Goal: Information Seeking & Learning: Understand process/instructions

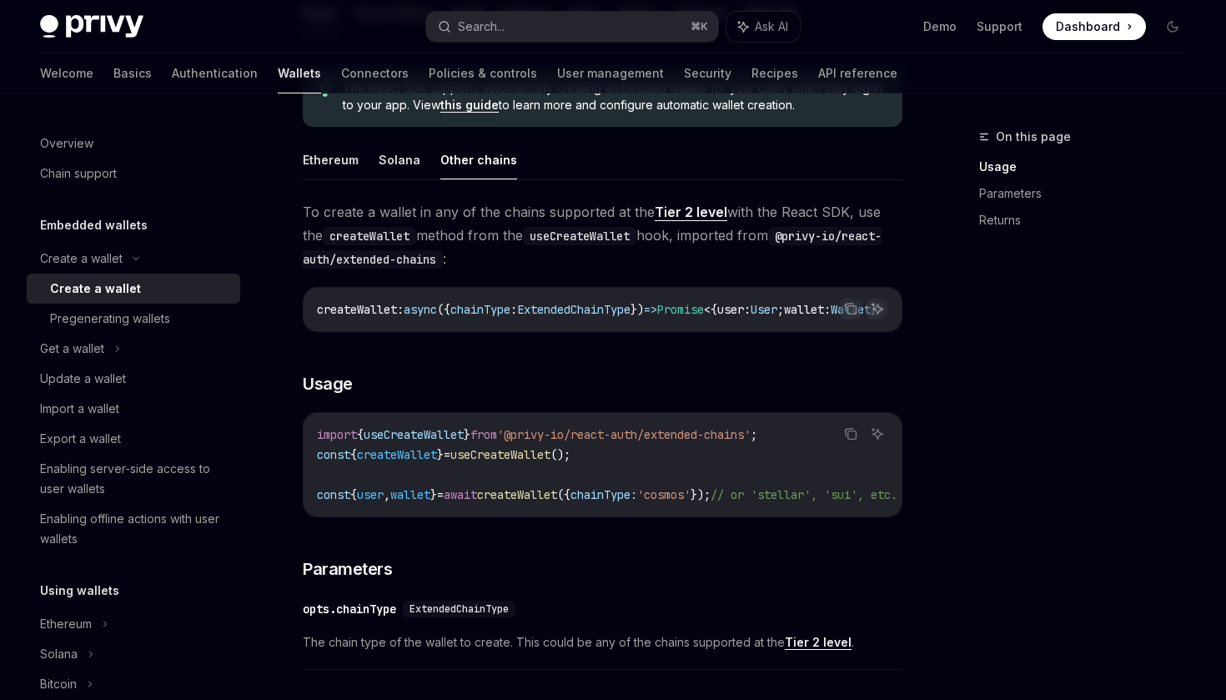
scroll to position [449, 0]
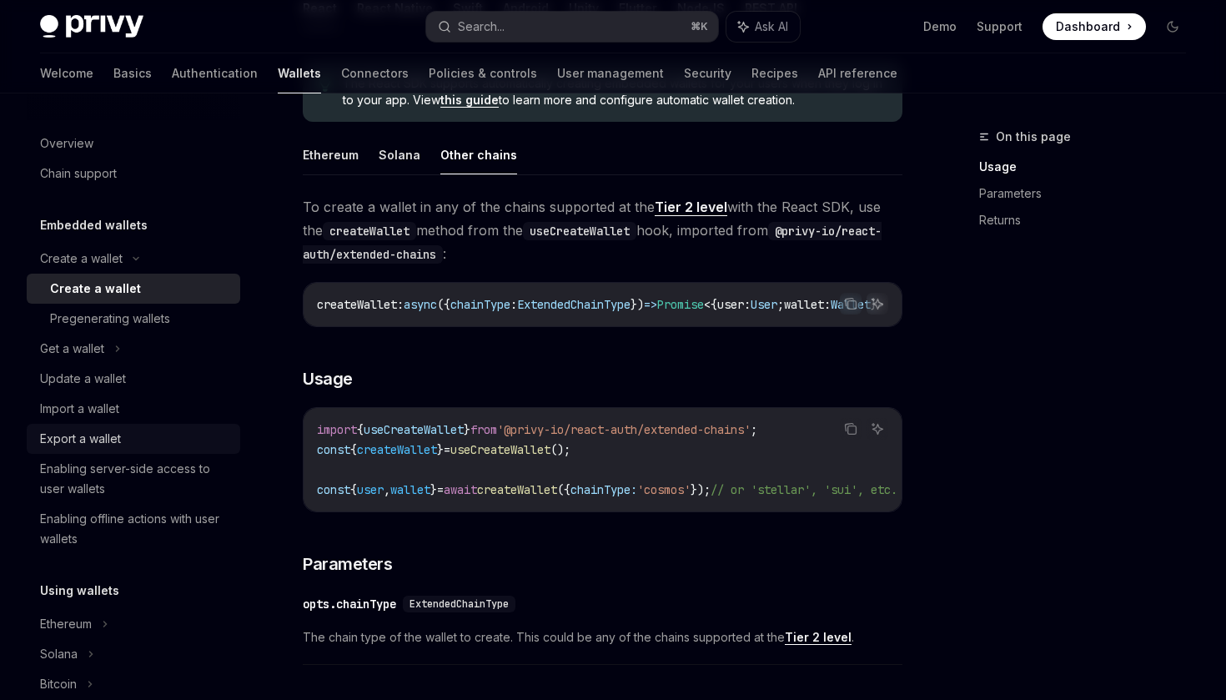
click at [98, 439] on div "Export a wallet" at bounding box center [80, 439] width 81 height 20
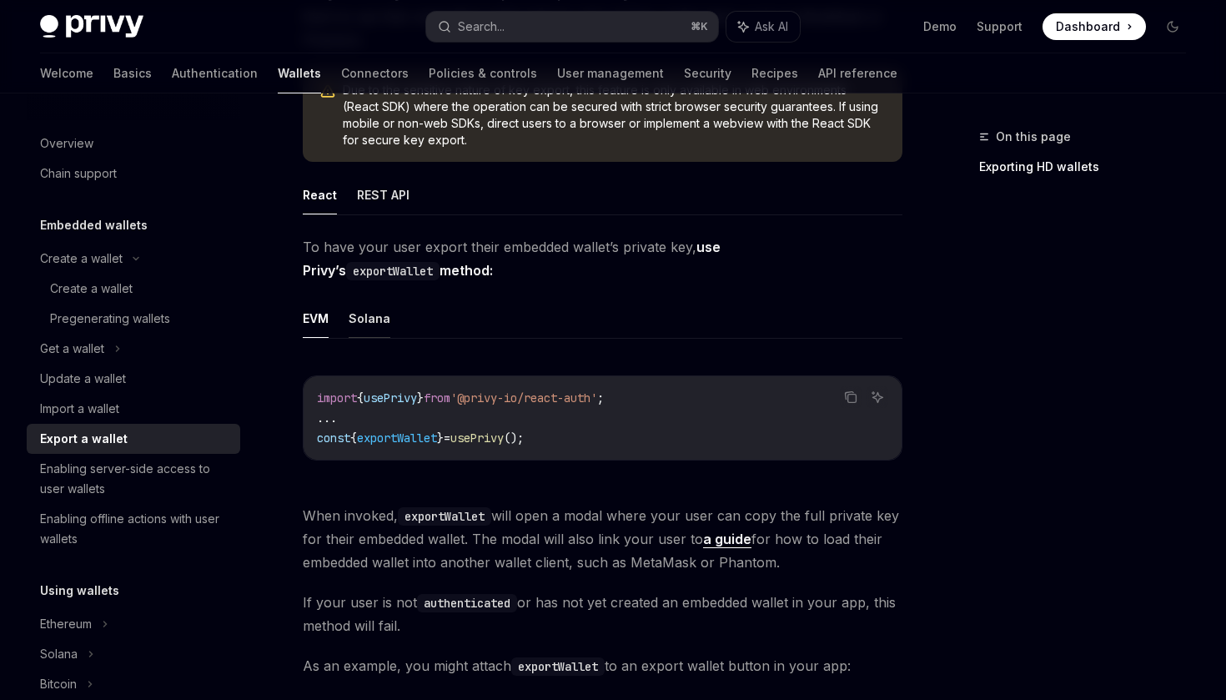
scroll to position [229, 0]
click at [374, 324] on button "Solana" at bounding box center [370, 317] width 42 height 39
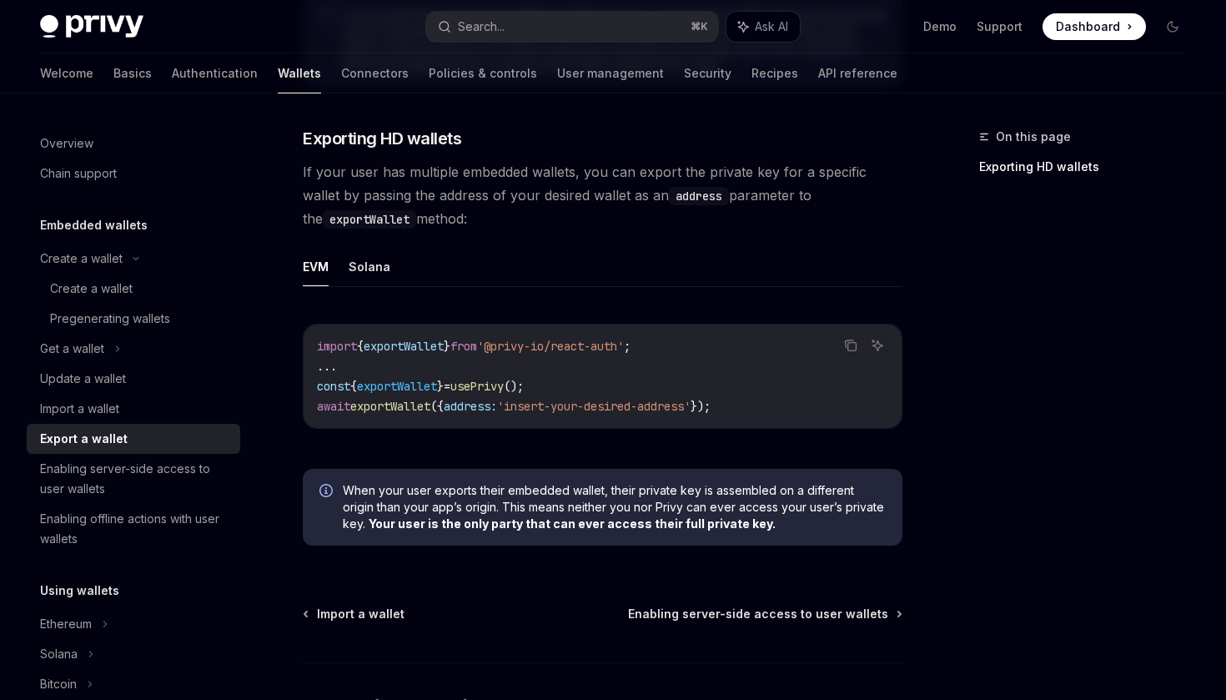
scroll to position [1484, 0]
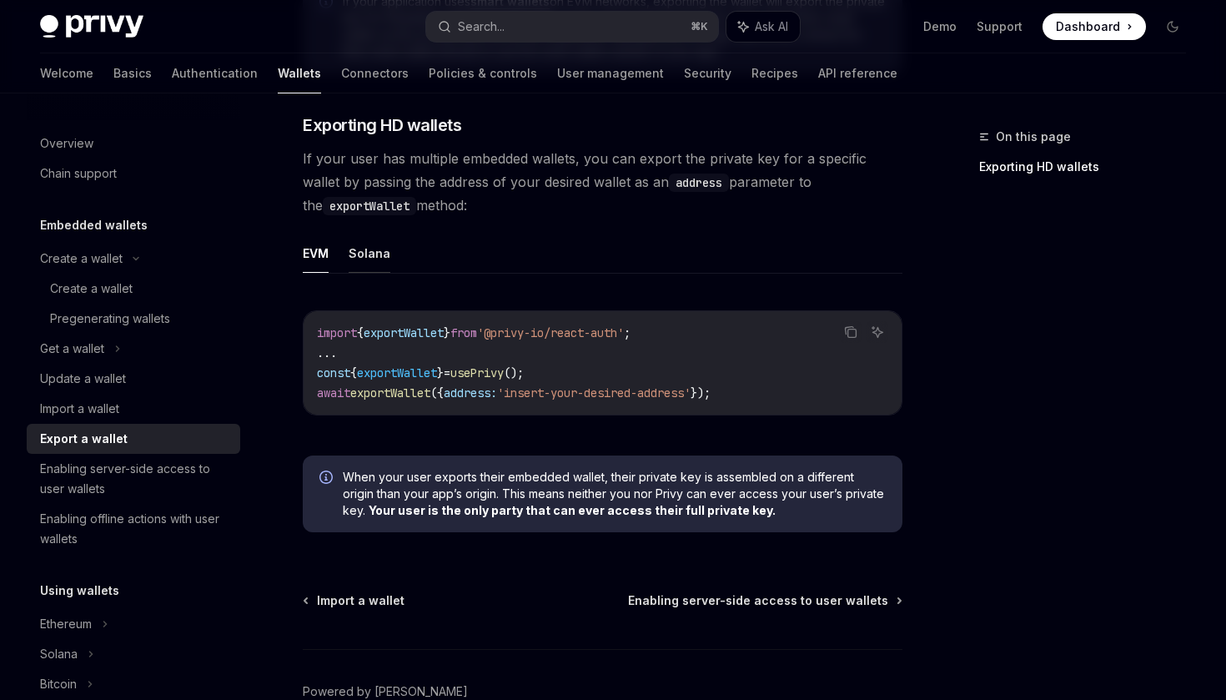
click at [368, 258] on button "Solana" at bounding box center [370, 252] width 42 height 39
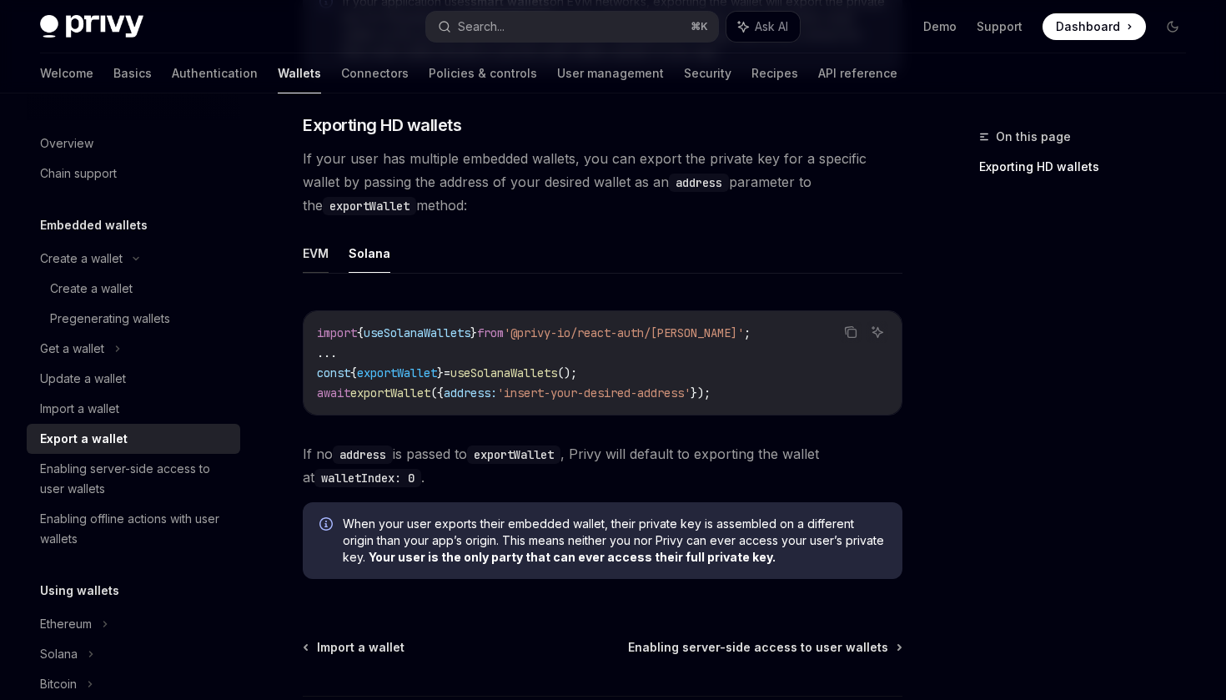
click at [310, 264] on button "EVM" at bounding box center [316, 252] width 26 height 39
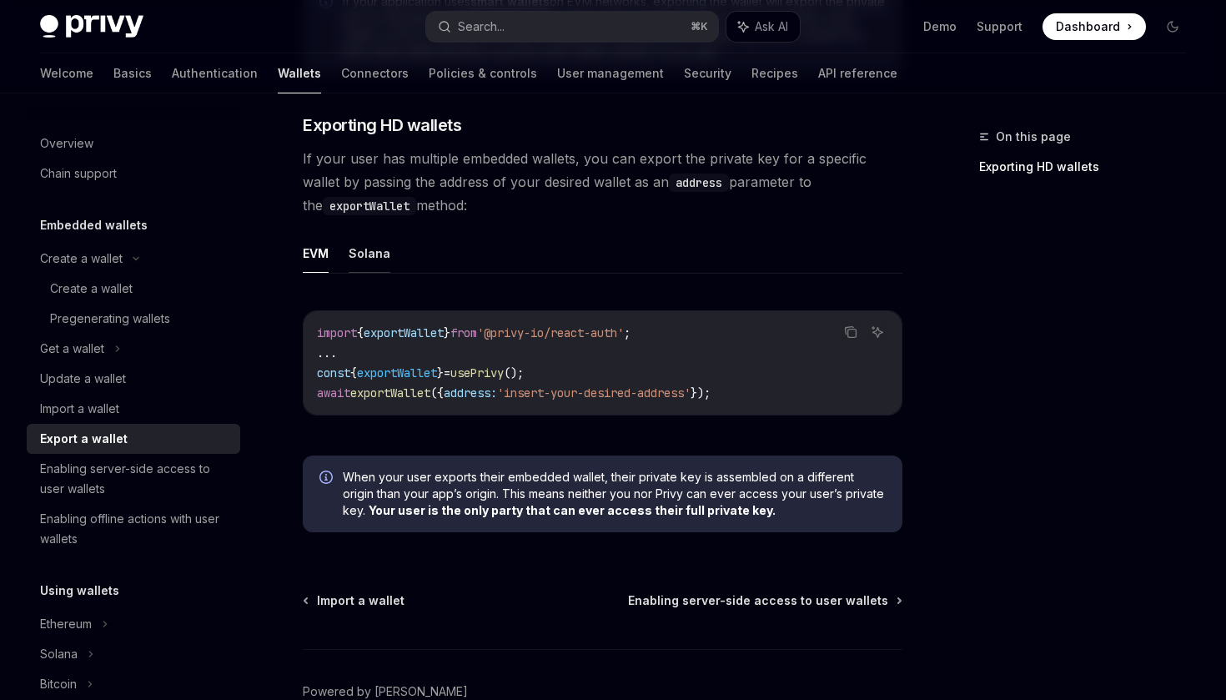
click at [364, 258] on button "Solana" at bounding box center [370, 252] width 42 height 39
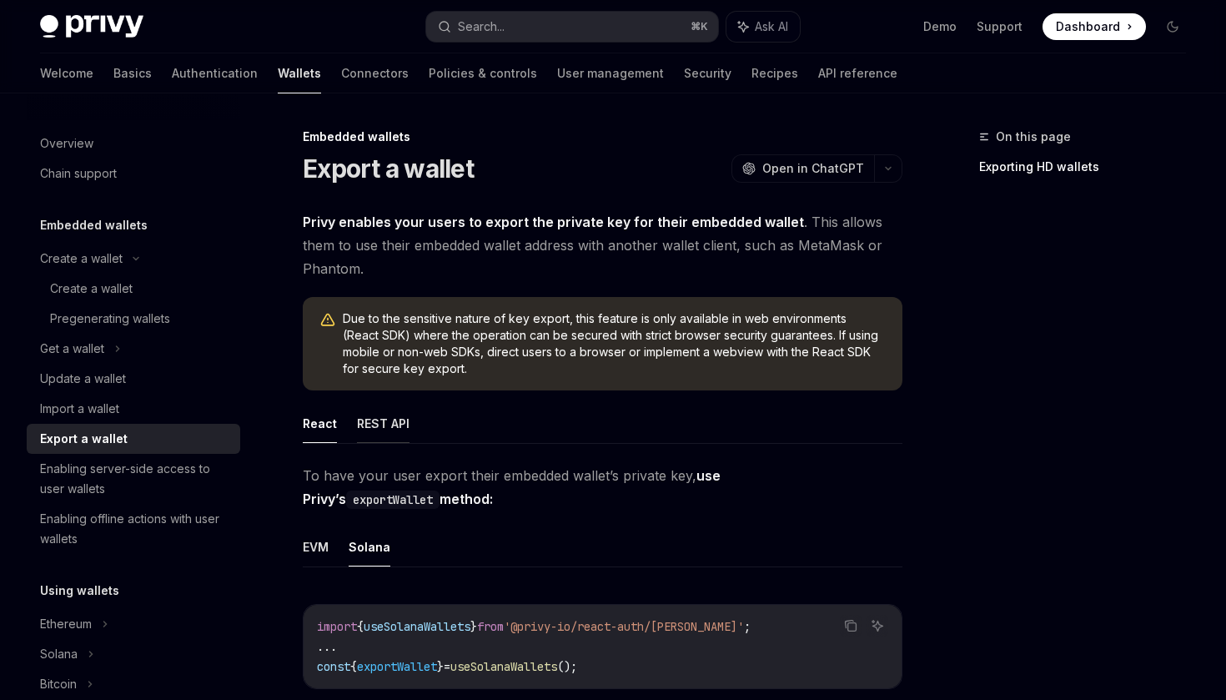
click at [374, 419] on button "REST API" at bounding box center [383, 423] width 53 height 39
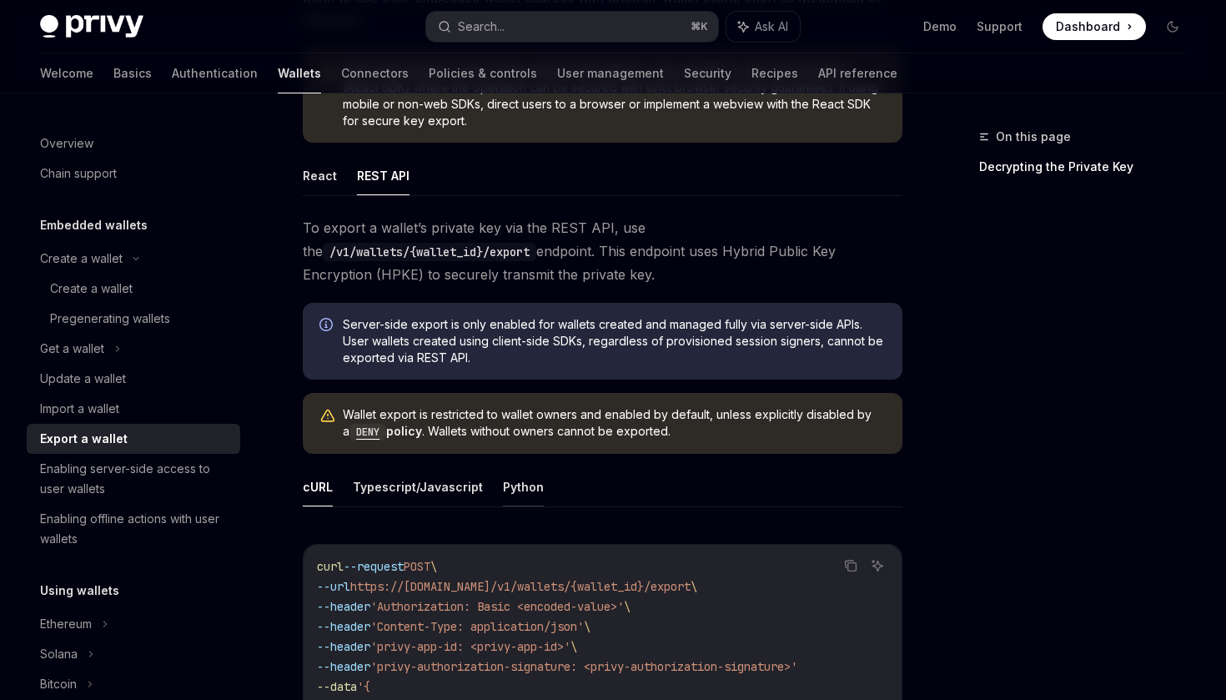
scroll to position [302, 0]
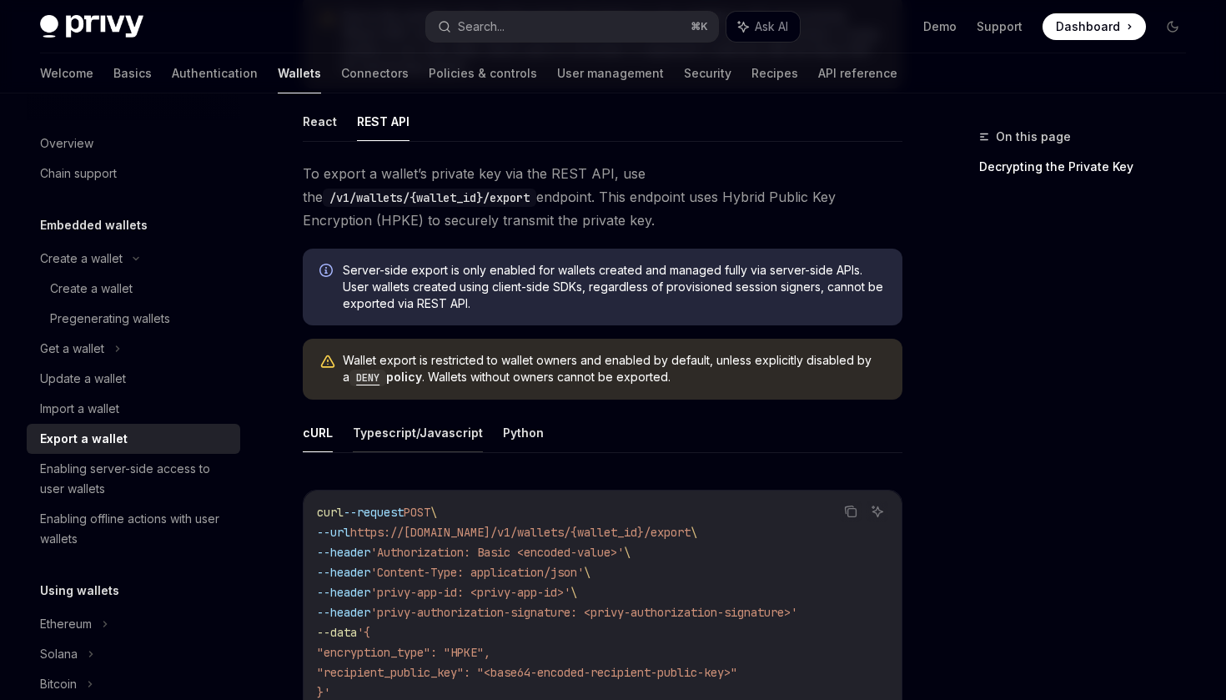
click at [462, 436] on button "Typescript/Javascript" at bounding box center [418, 432] width 130 height 39
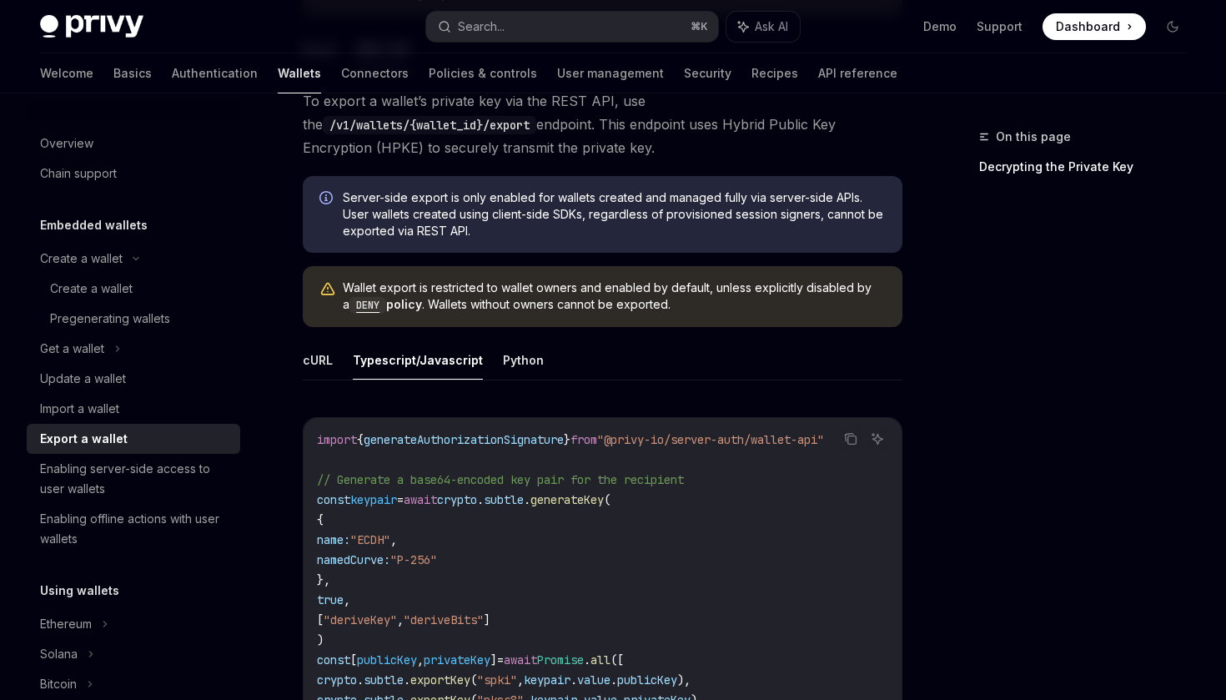
scroll to position [373, 0]
click at [95, 290] on div "Create a wallet" at bounding box center [91, 289] width 83 height 20
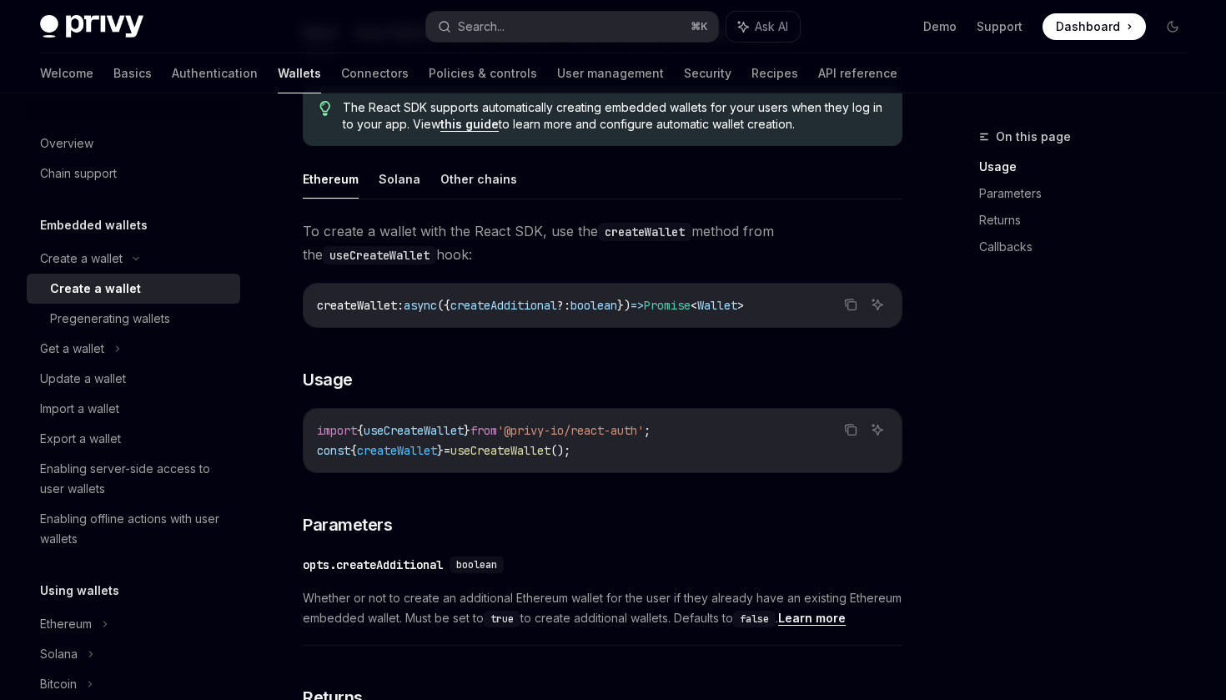
scroll to position [437, 0]
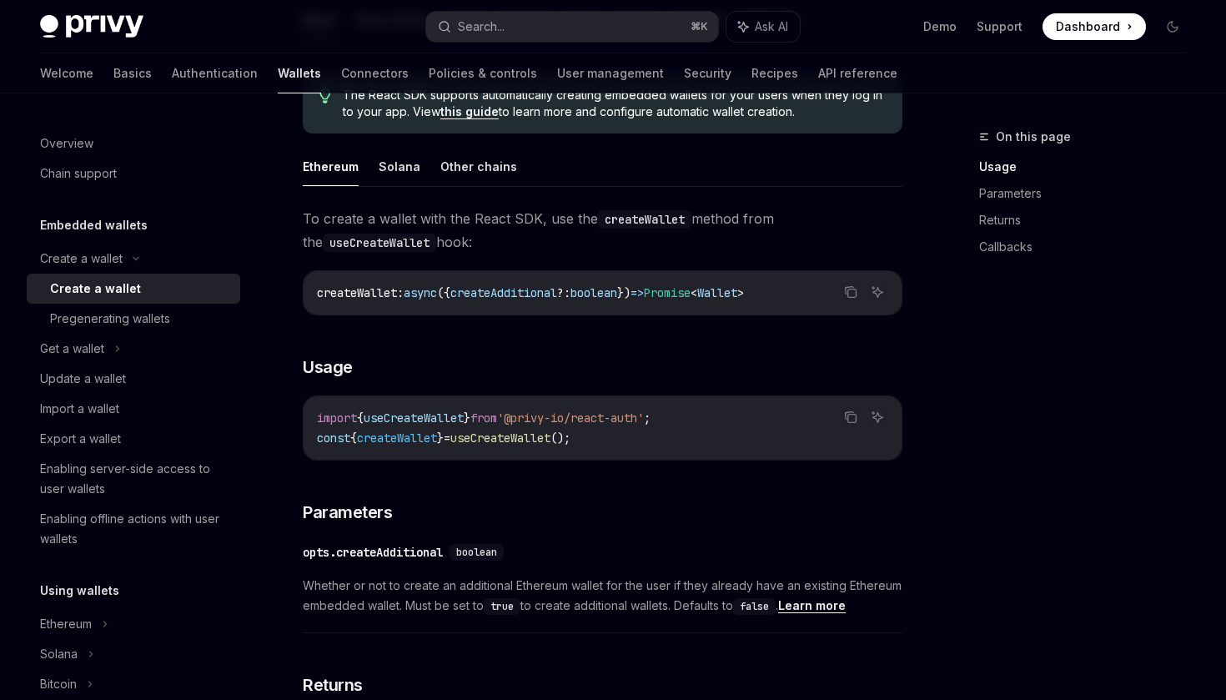
click at [550, 440] on span "useCreateWallet" at bounding box center [500, 437] width 100 height 15
copy span "useCreateWallet"
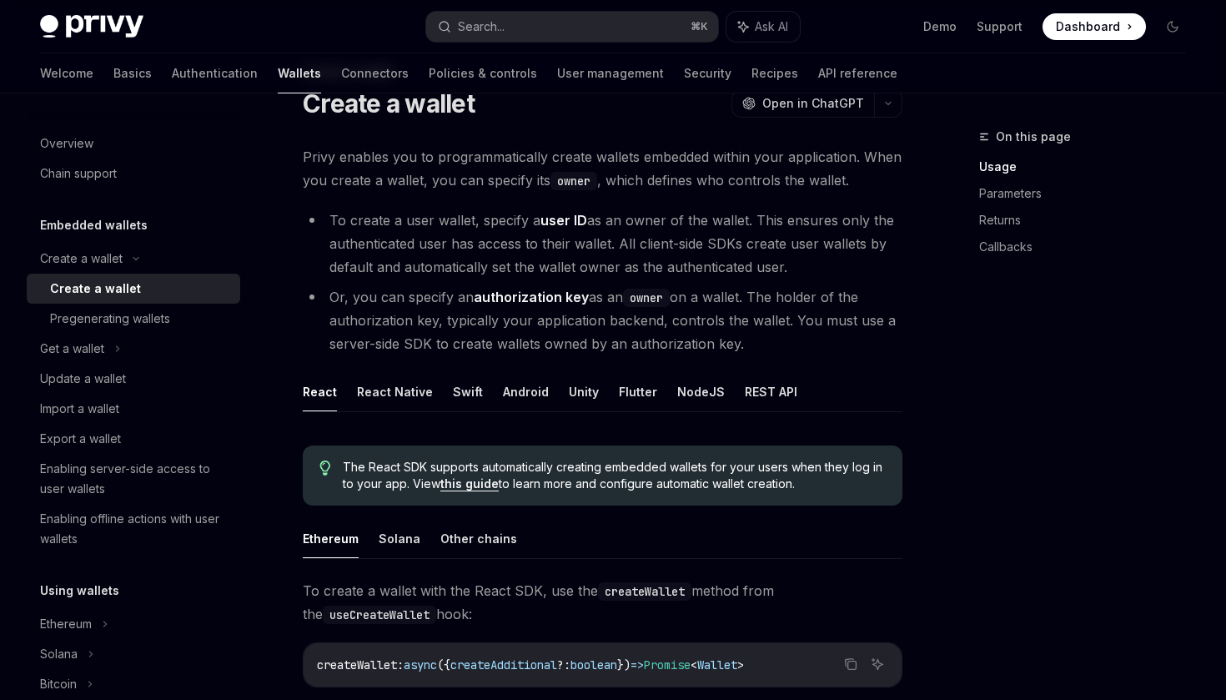
scroll to position [0, 0]
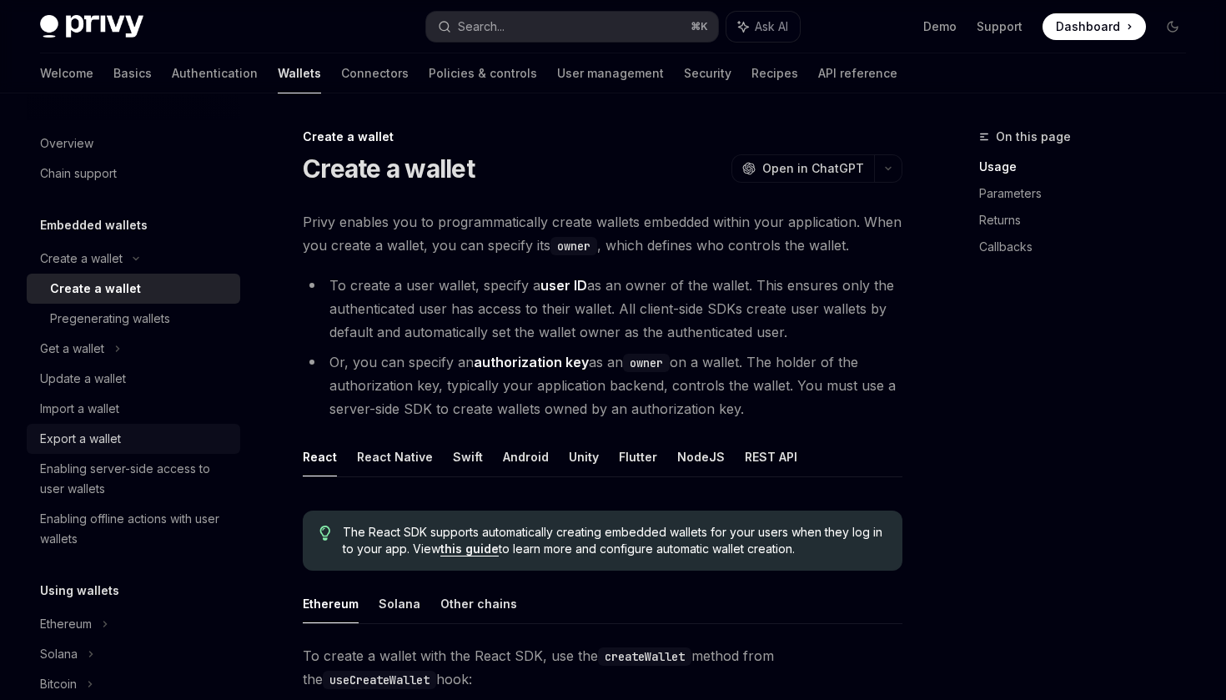
click at [75, 439] on div "Export a wallet" at bounding box center [80, 439] width 81 height 20
type textarea "*"
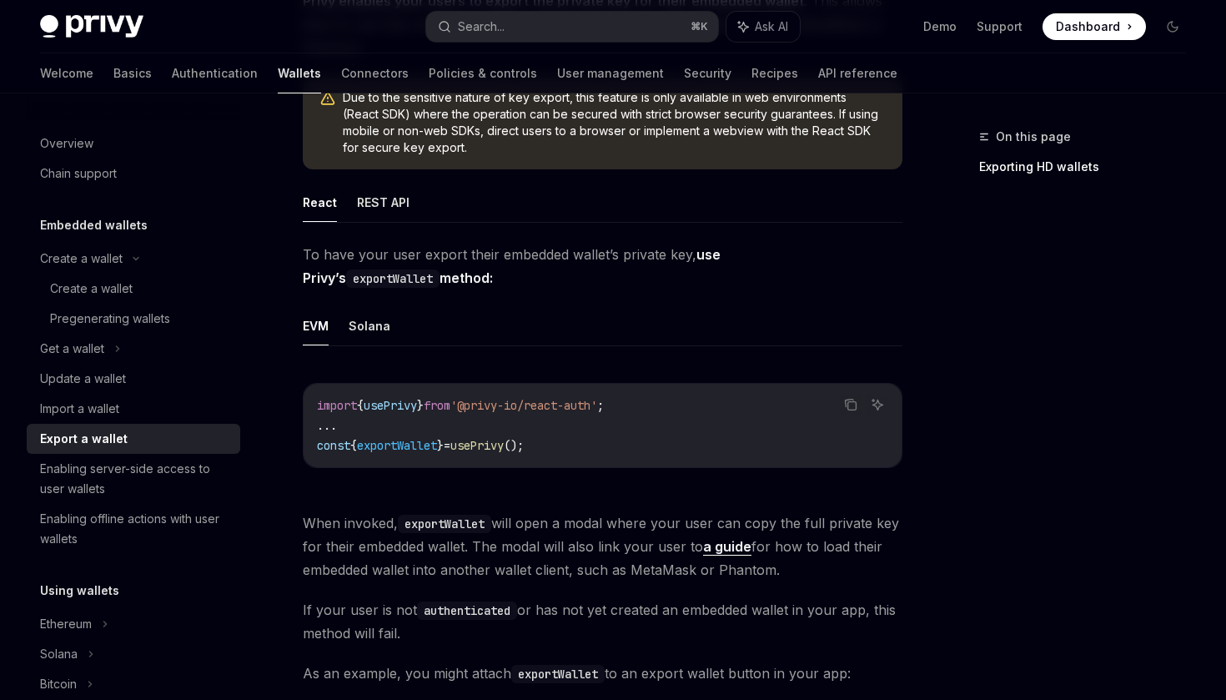
scroll to position [225, 0]
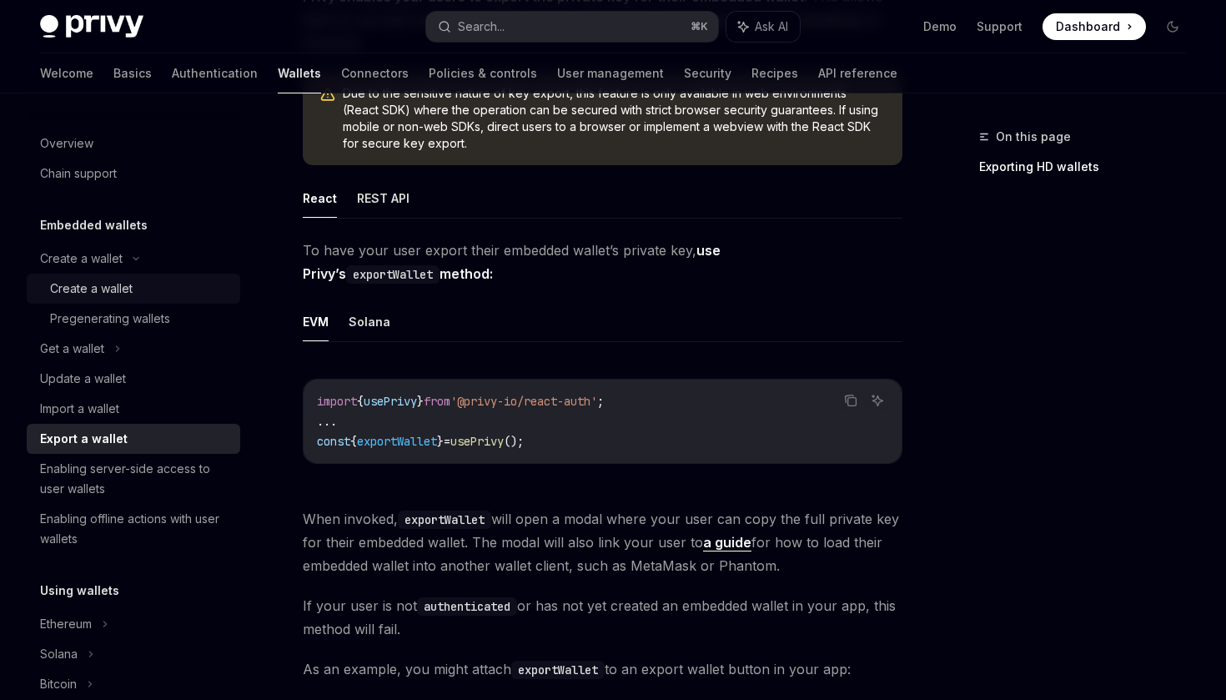
click at [98, 285] on div "Create a wallet" at bounding box center [91, 289] width 83 height 20
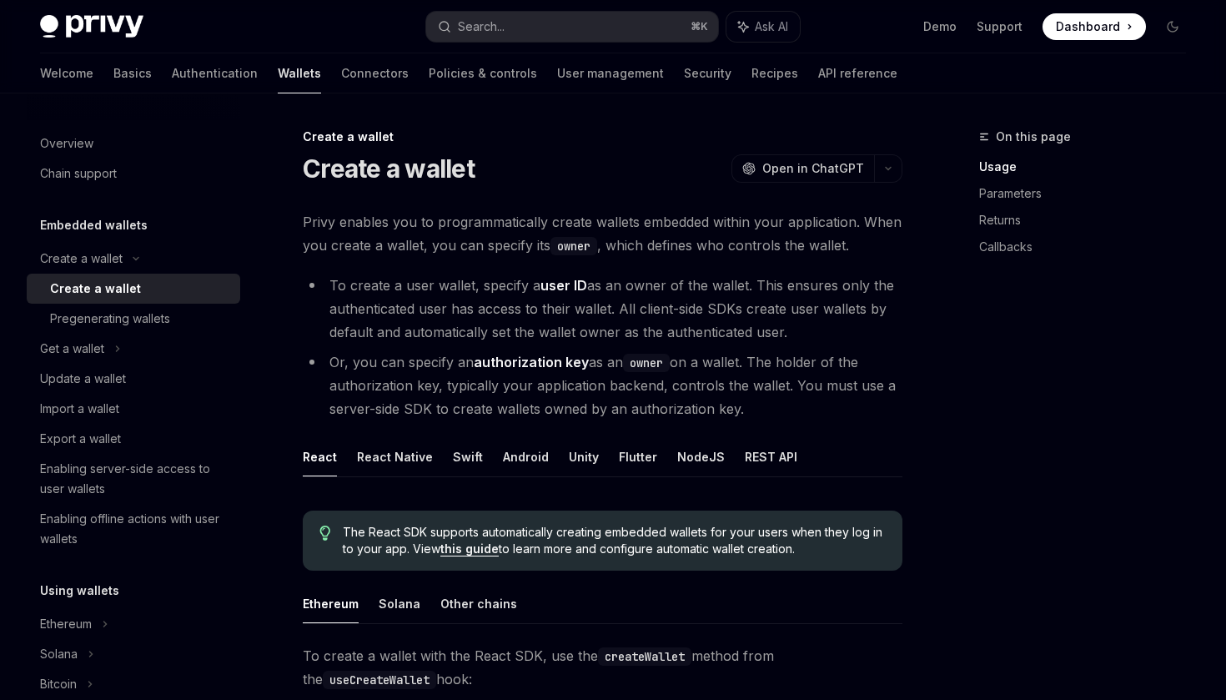
scroll to position [248, 0]
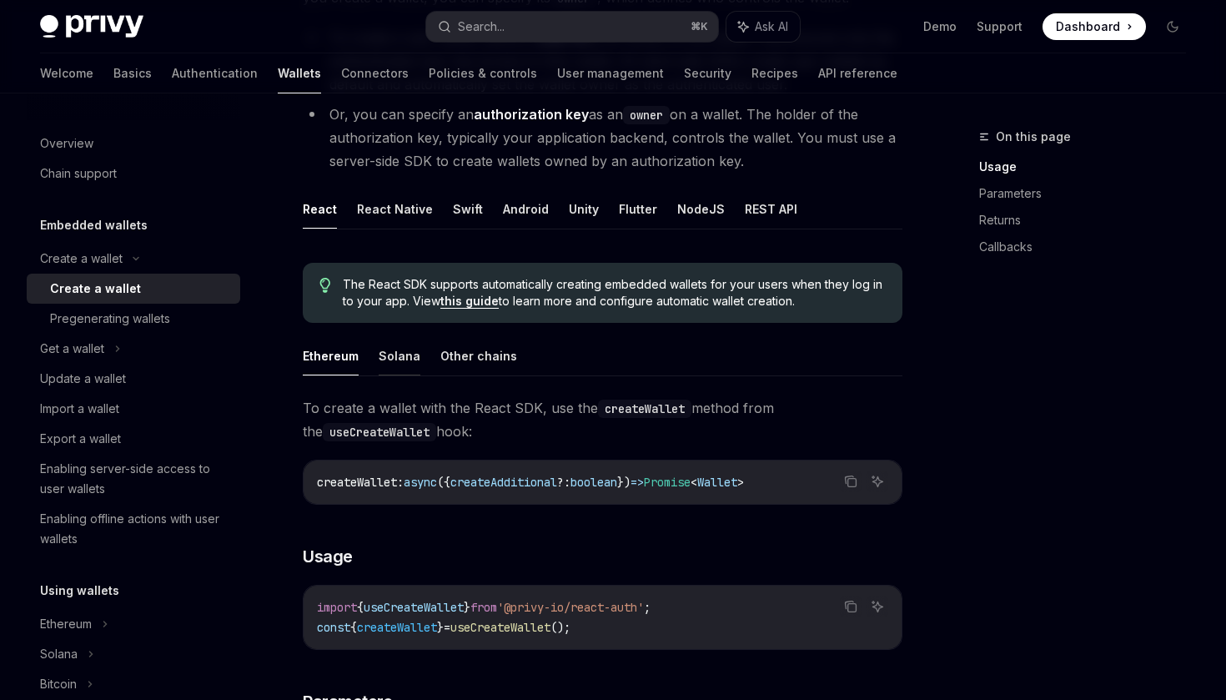
click at [384, 360] on button "Solana" at bounding box center [400, 355] width 42 height 39
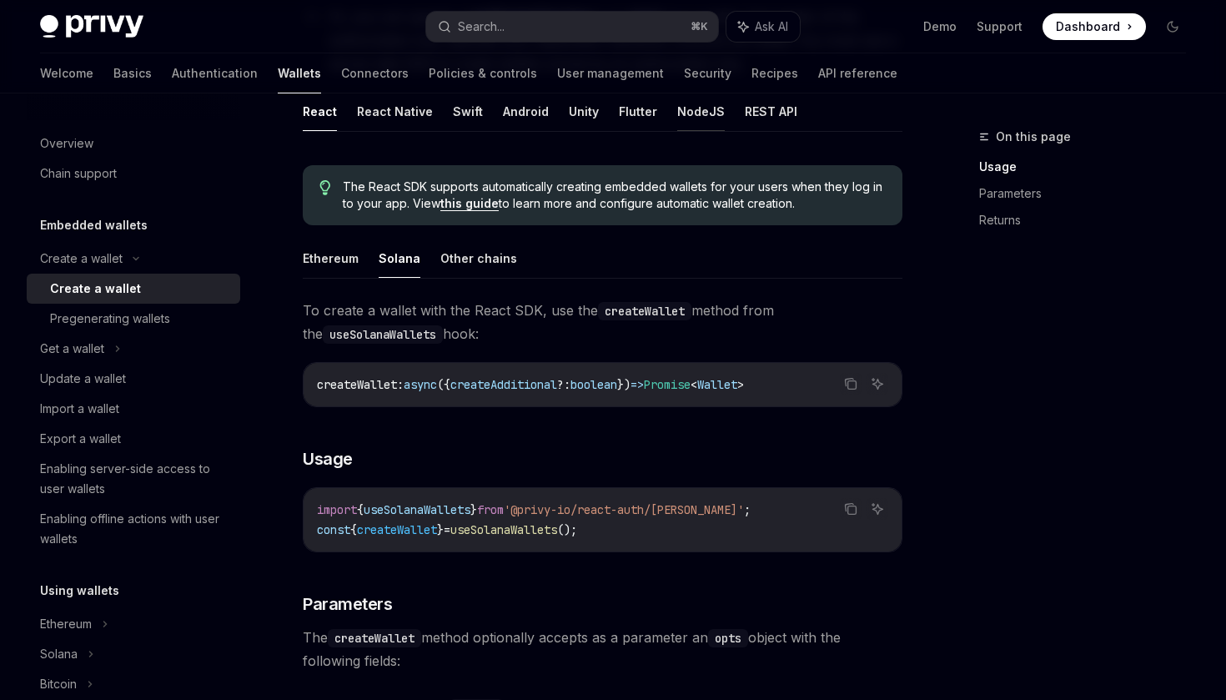
click at [695, 121] on button "NodeJS" at bounding box center [701, 111] width 48 height 39
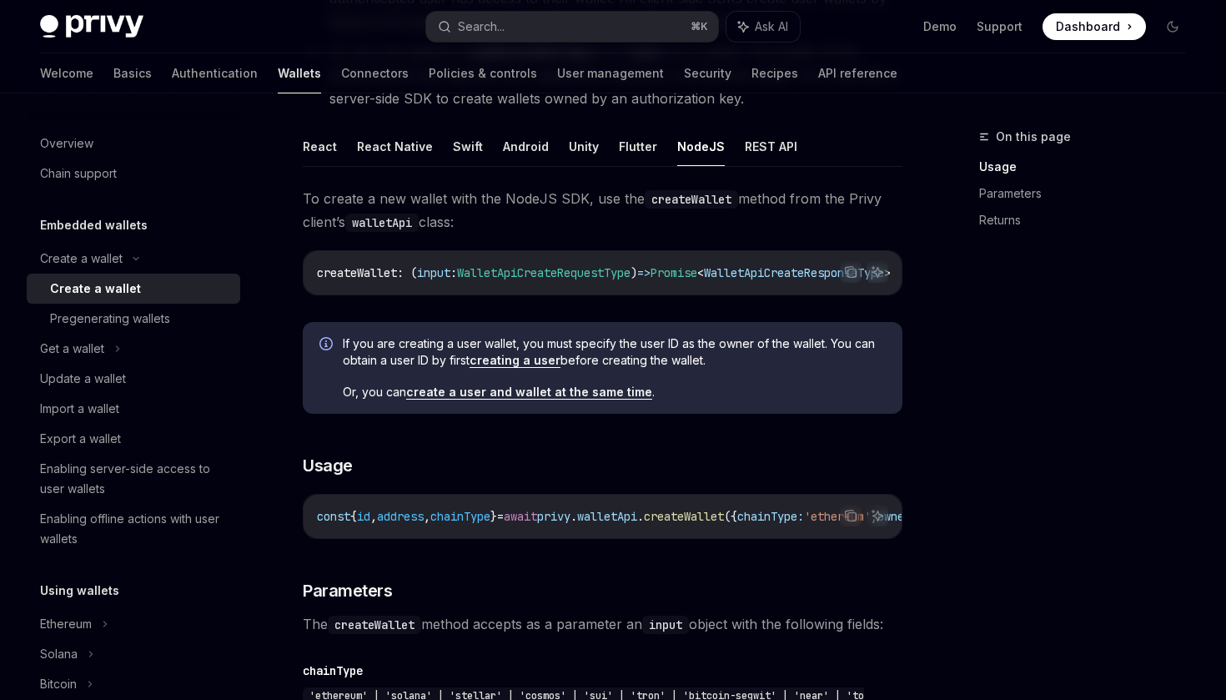
scroll to position [289, 0]
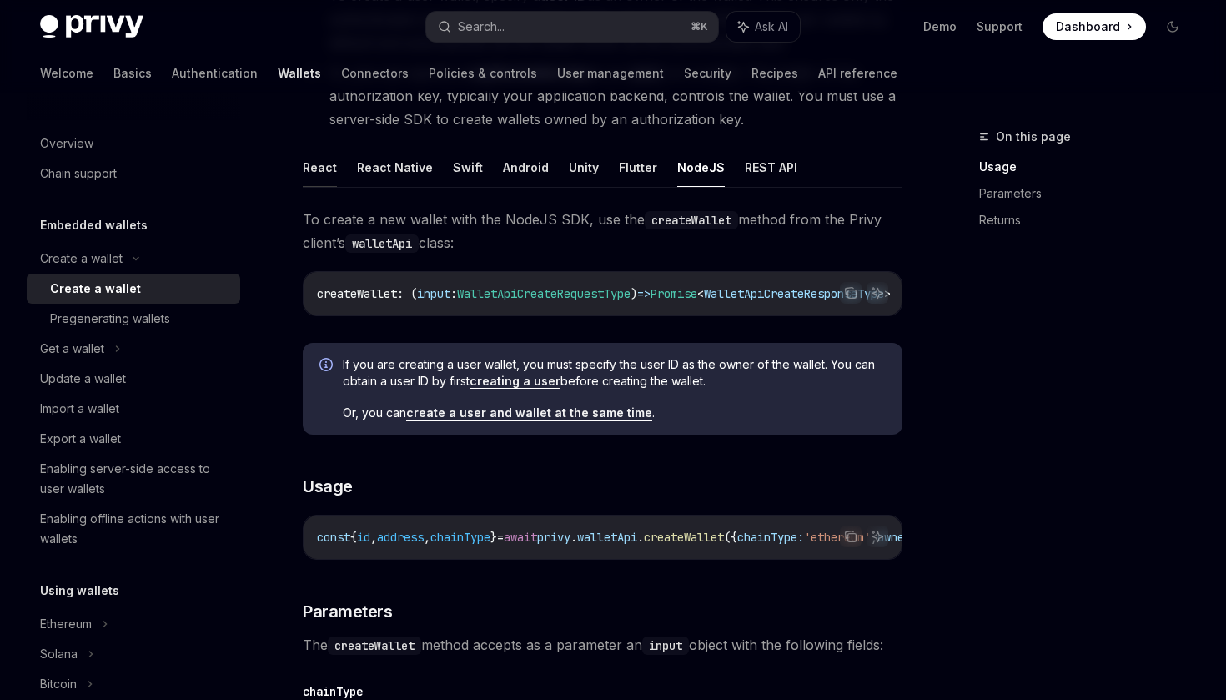
click at [320, 164] on button "React" at bounding box center [320, 167] width 34 height 39
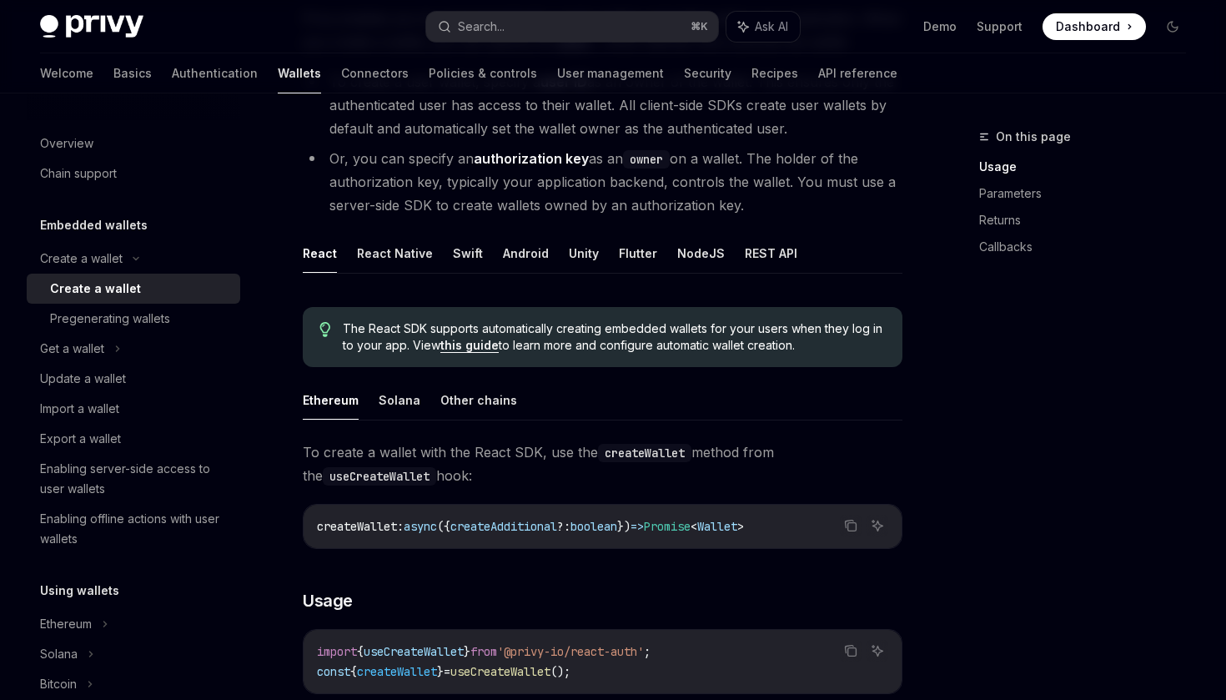
scroll to position [232, 0]
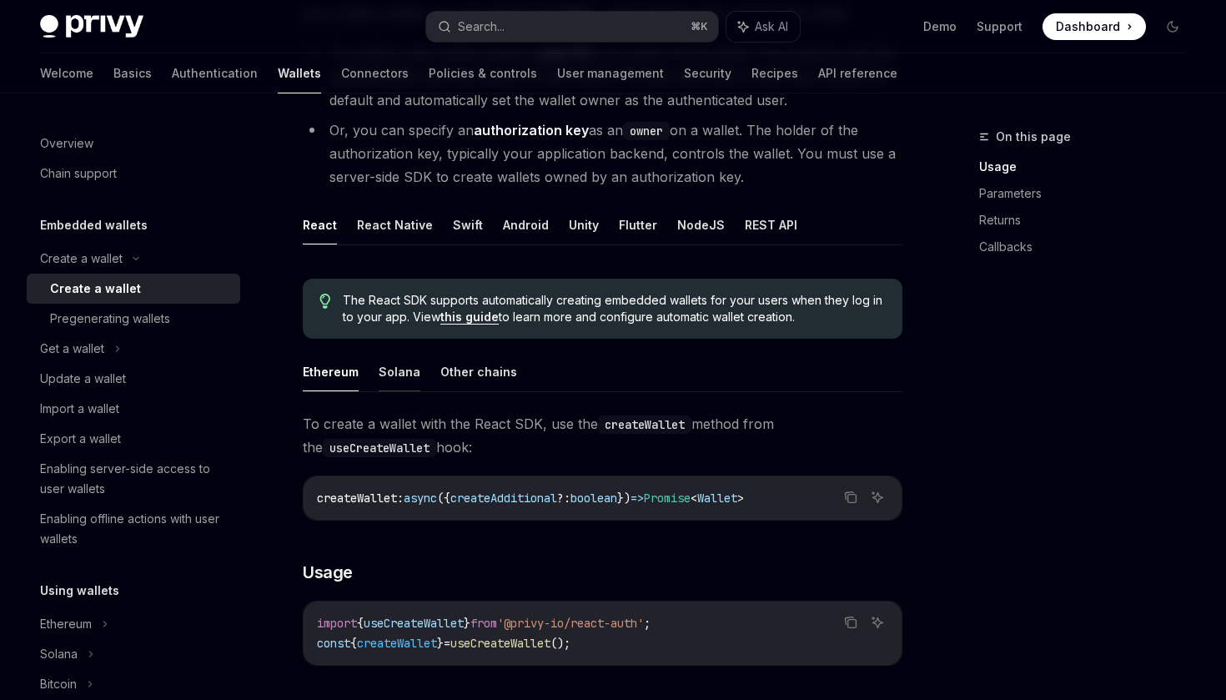
click at [395, 364] on button "Solana" at bounding box center [400, 371] width 42 height 39
click at [461, 366] on button "Other chains" at bounding box center [478, 371] width 77 height 39
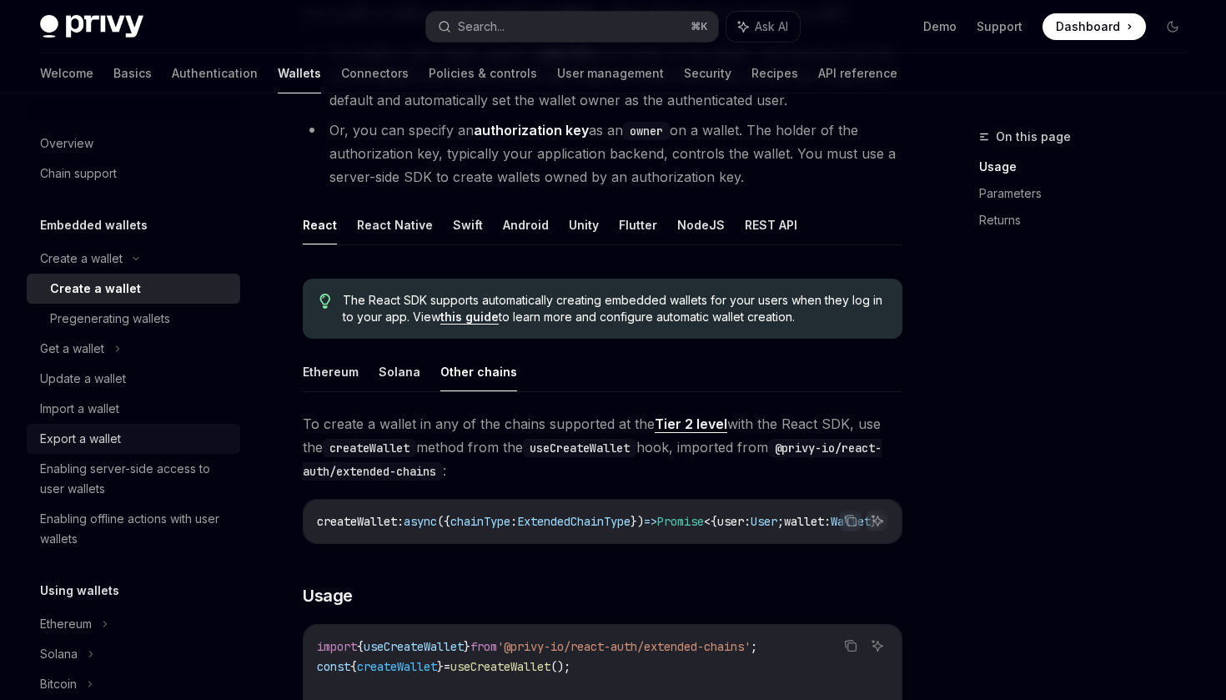
click at [88, 440] on div "Export a wallet" at bounding box center [80, 439] width 81 height 20
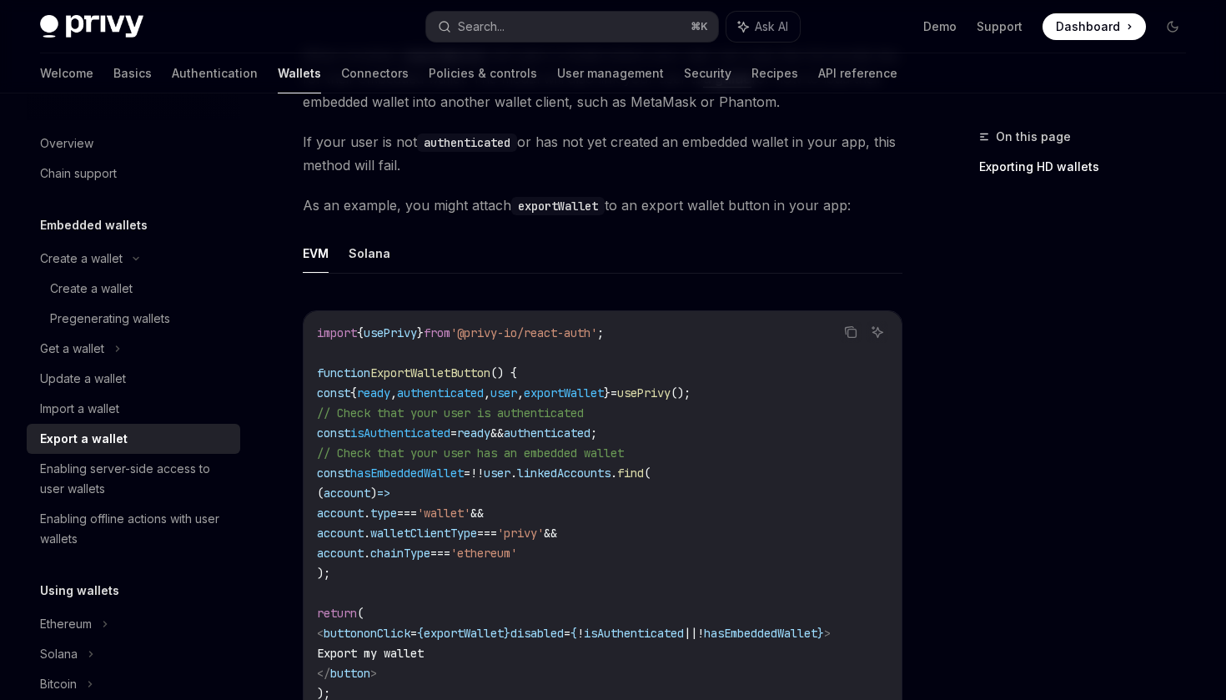
scroll to position [693, 0]
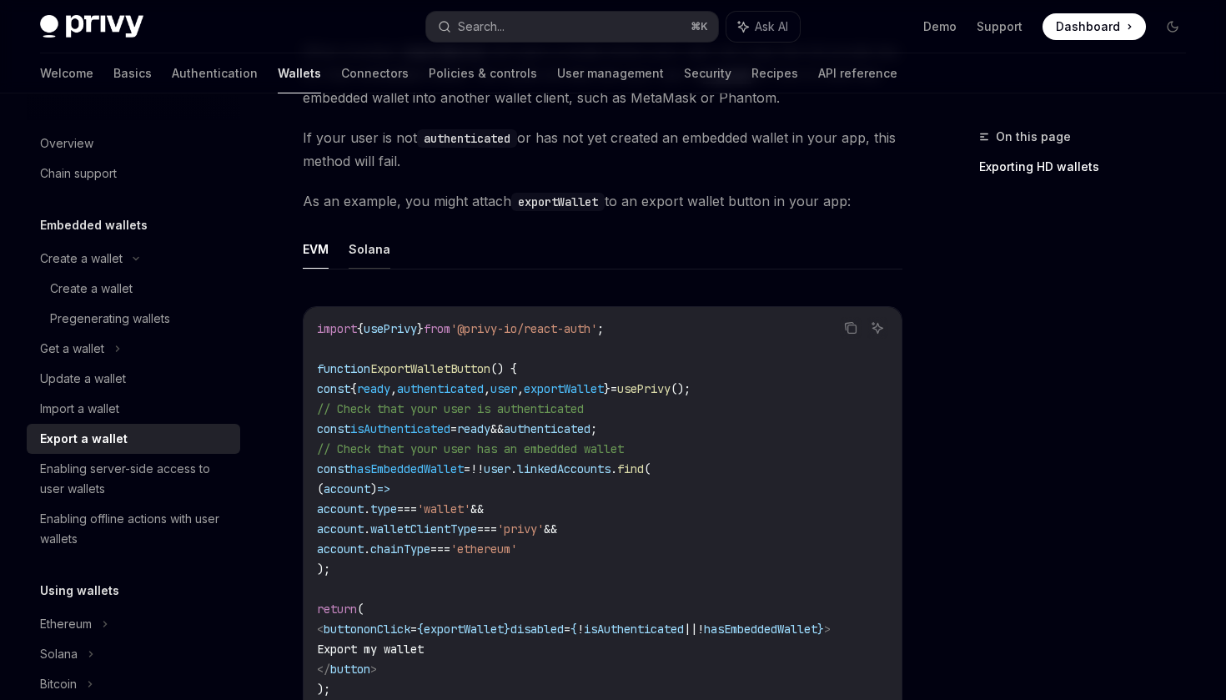
click at [372, 249] on button "Solana" at bounding box center [370, 248] width 42 height 39
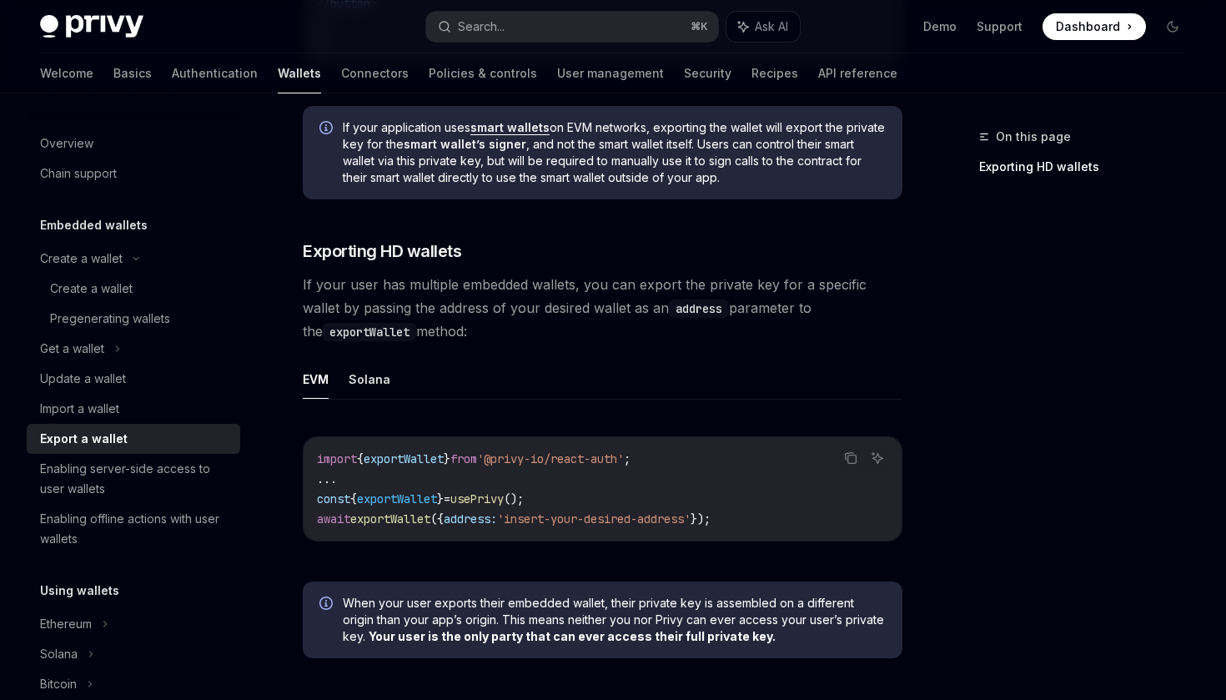
scroll to position [1403, 0]
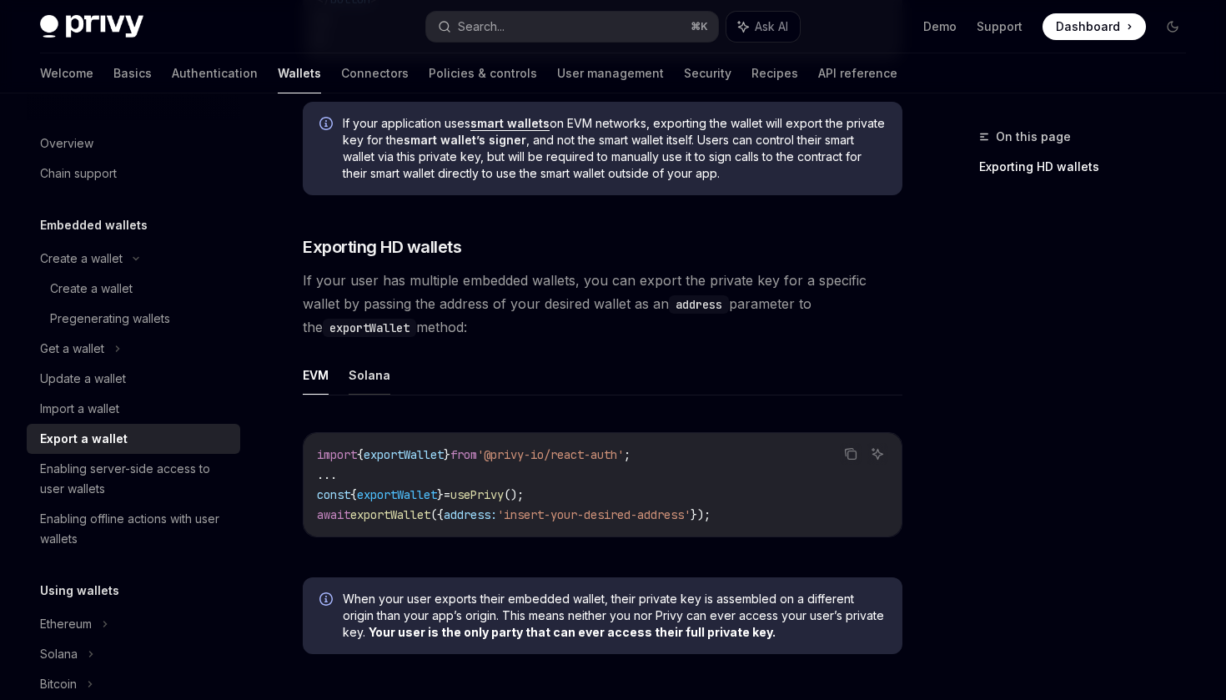
click at [362, 384] on button "Solana" at bounding box center [370, 374] width 42 height 39
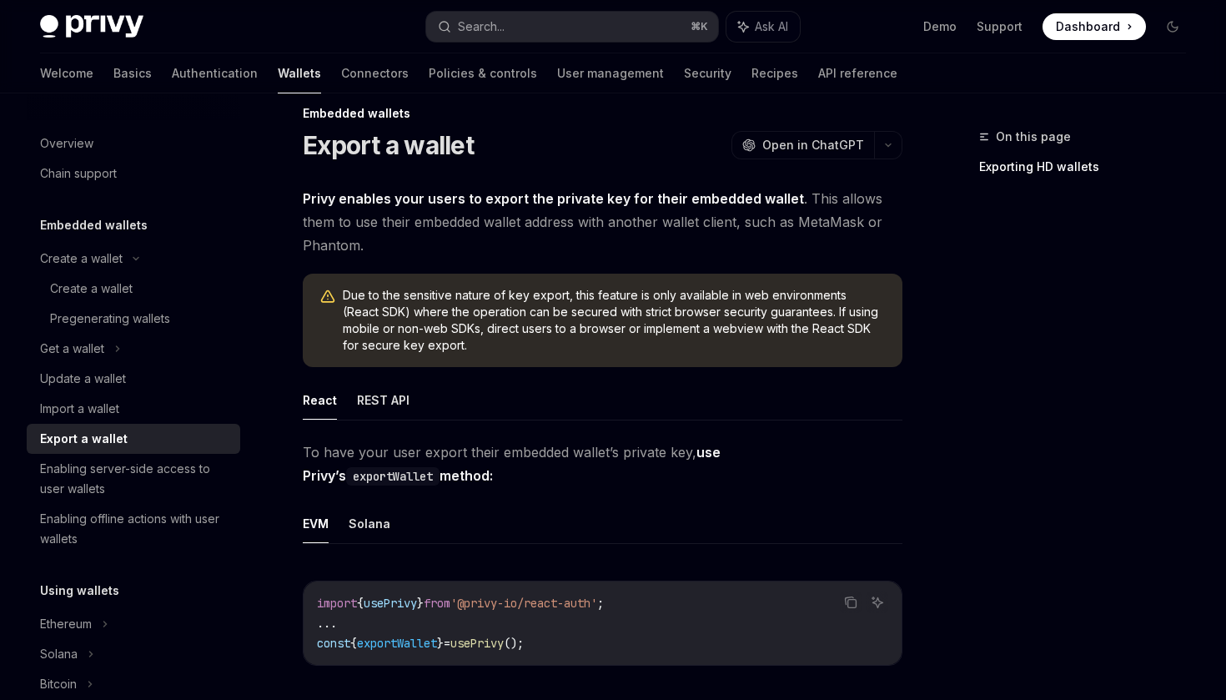
scroll to position [20, 0]
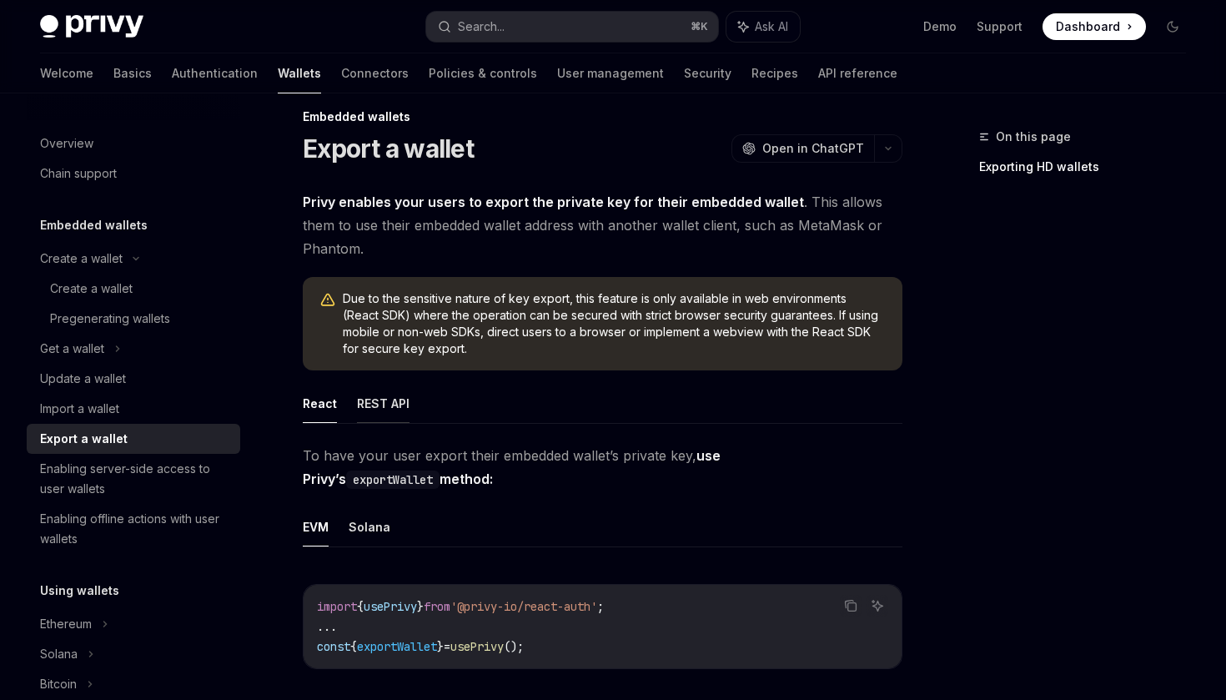
click at [385, 408] on button "REST API" at bounding box center [383, 403] width 53 height 39
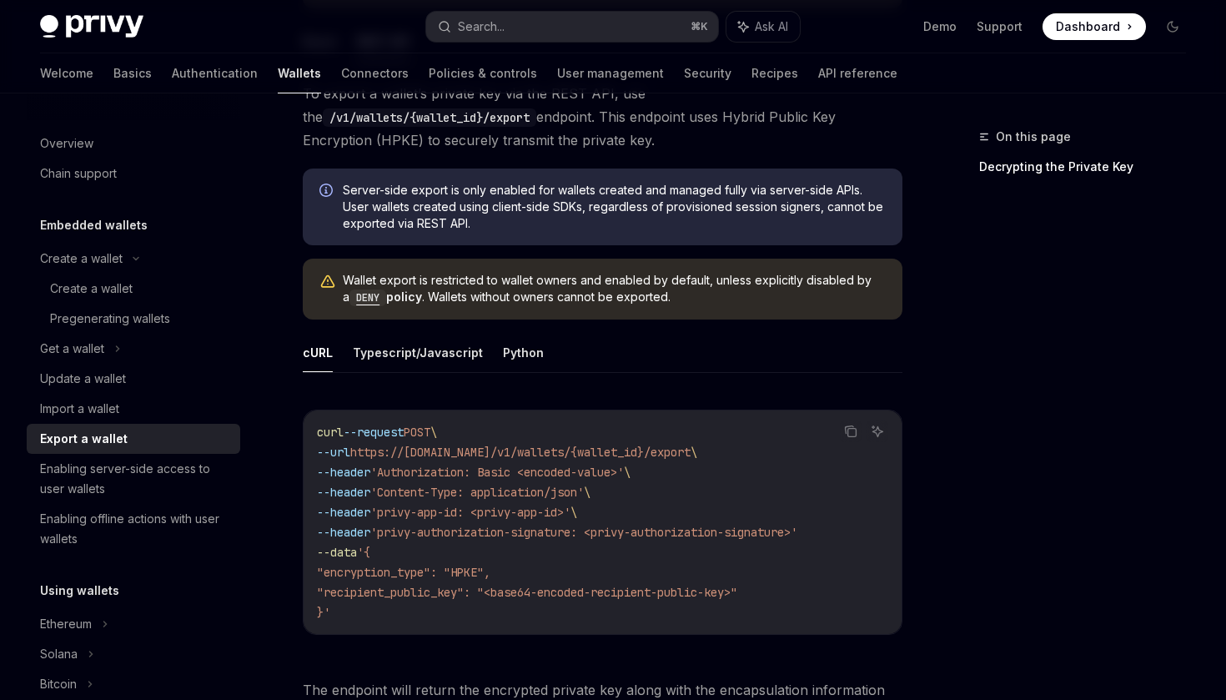
scroll to position [383, 0]
click at [395, 352] on button "Typescript/Javascript" at bounding box center [418, 351] width 130 height 39
type textarea "*"
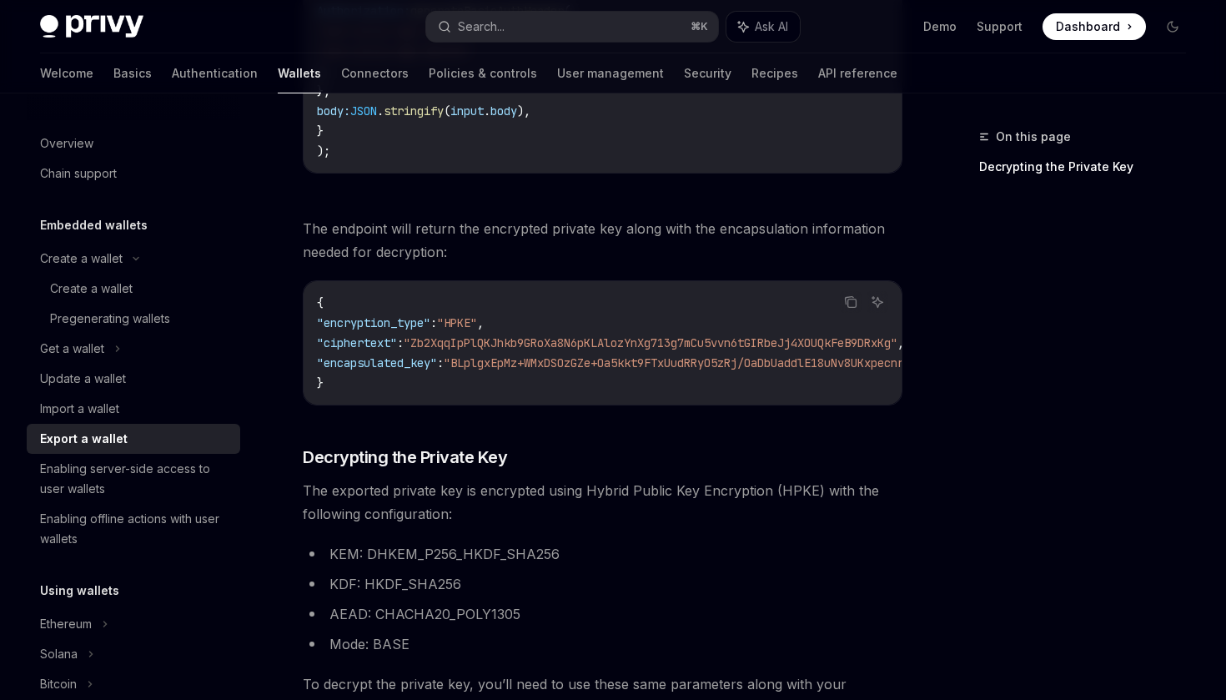
scroll to position [1744, 0]
